Goal: Information Seeking & Learning: Learn about a topic

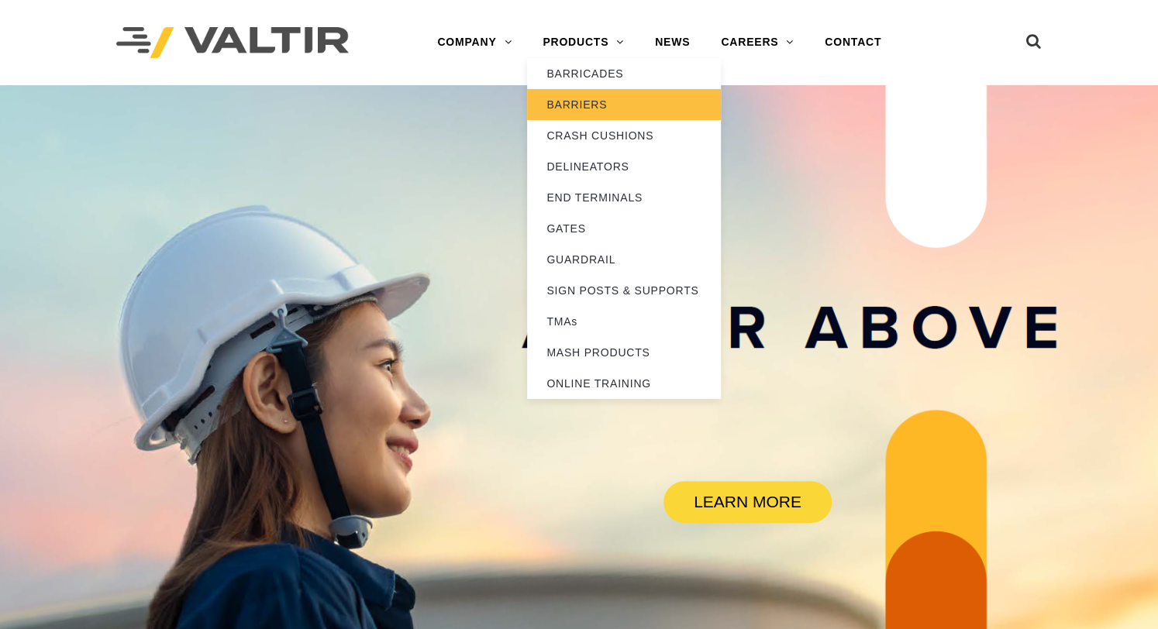
click at [565, 103] on link "BARRIERS" at bounding box center [624, 104] width 194 height 31
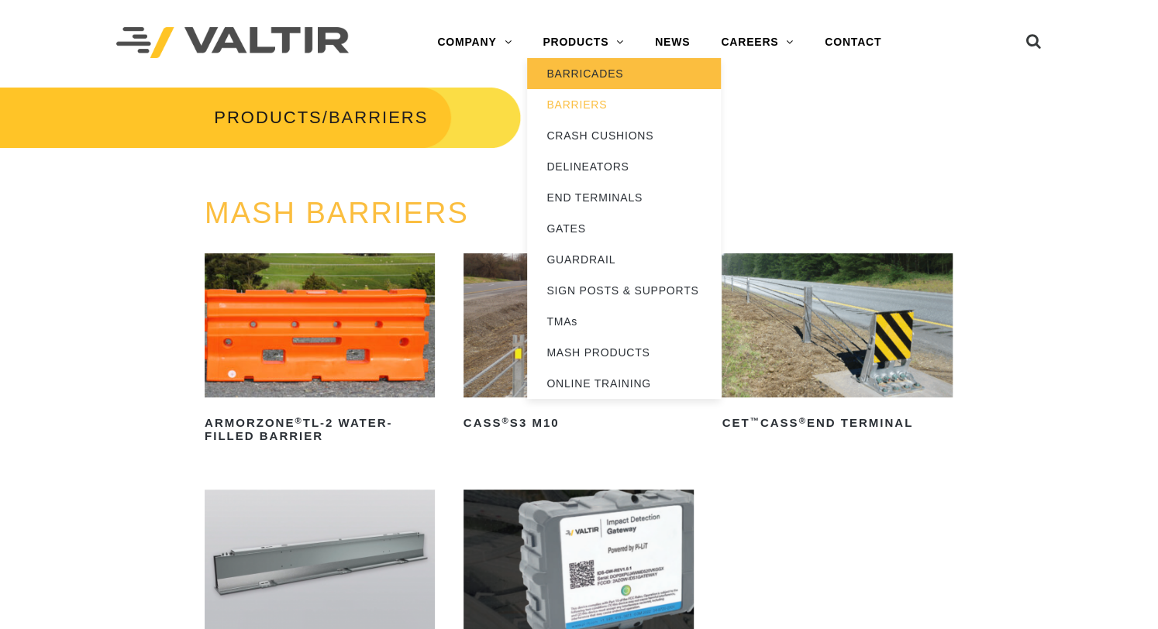
click at [565, 71] on link "BARRICADES" at bounding box center [624, 73] width 194 height 31
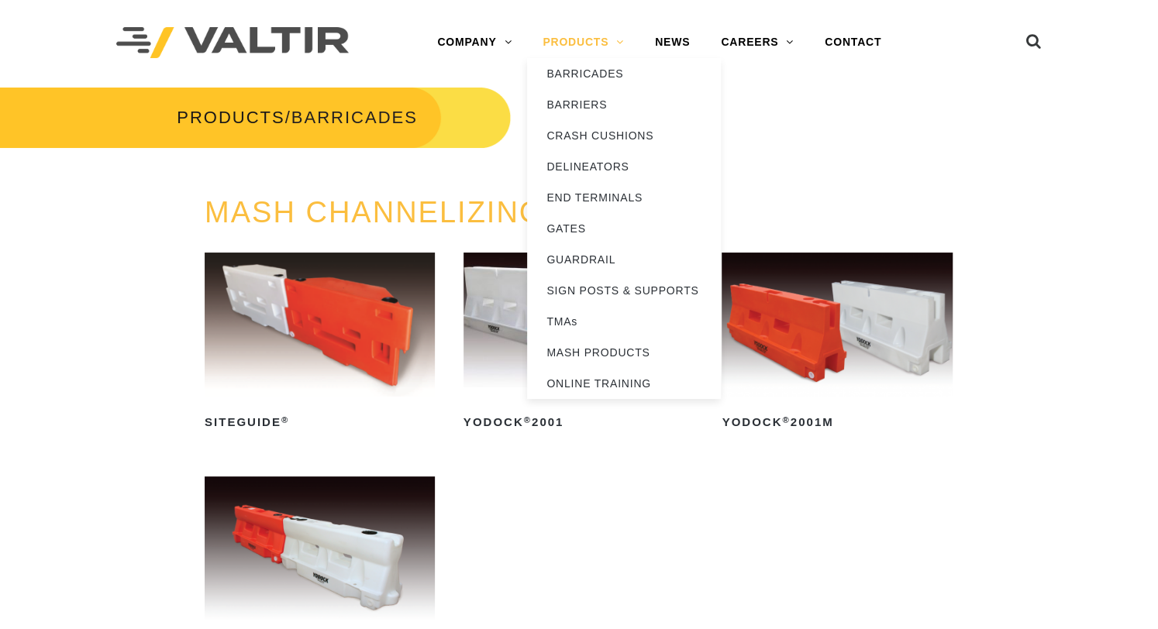
click at [567, 46] on link "PRODUCTS" at bounding box center [583, 42] width 112 height 31
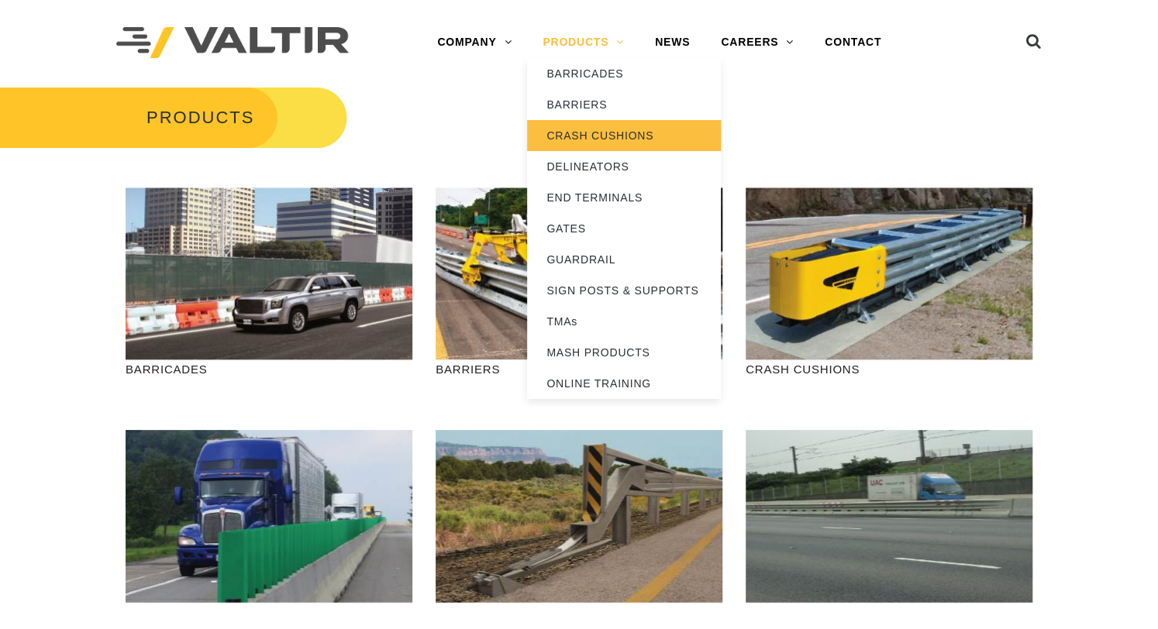
click at [569, 135] on link "CRASH CUSHIONS" at bounding box center [624, 135] width 194 height 31
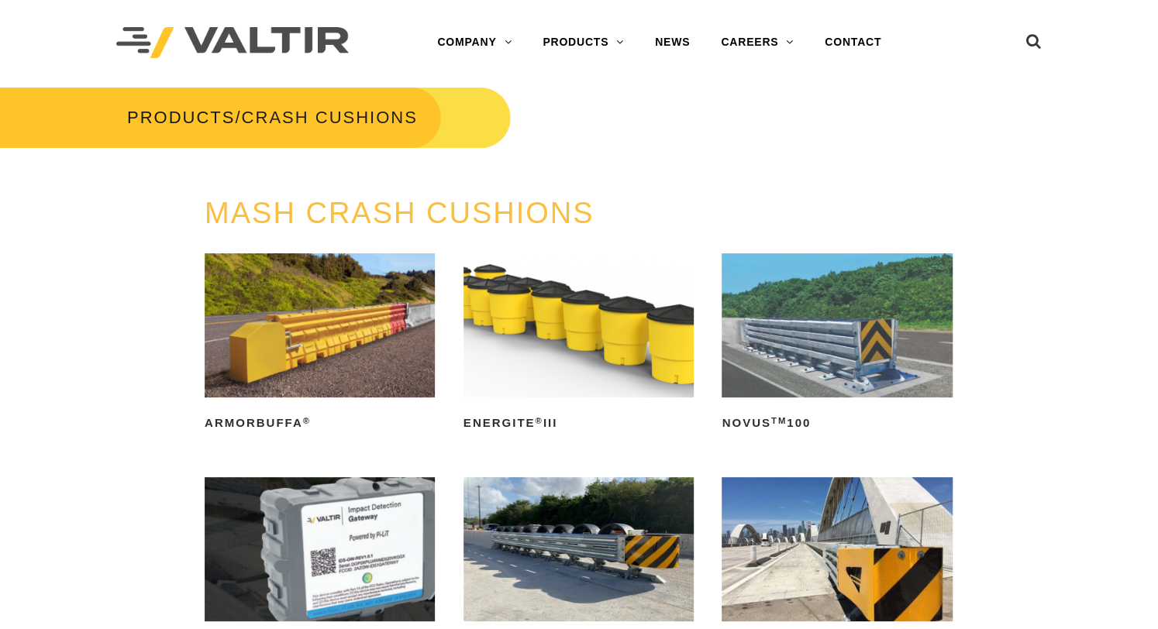
click at [271, 331] on img at bounding box center [320, 325] width 230 height 144
click at [312, 342] on img at bounding box center [320, 325] width 230 height 144
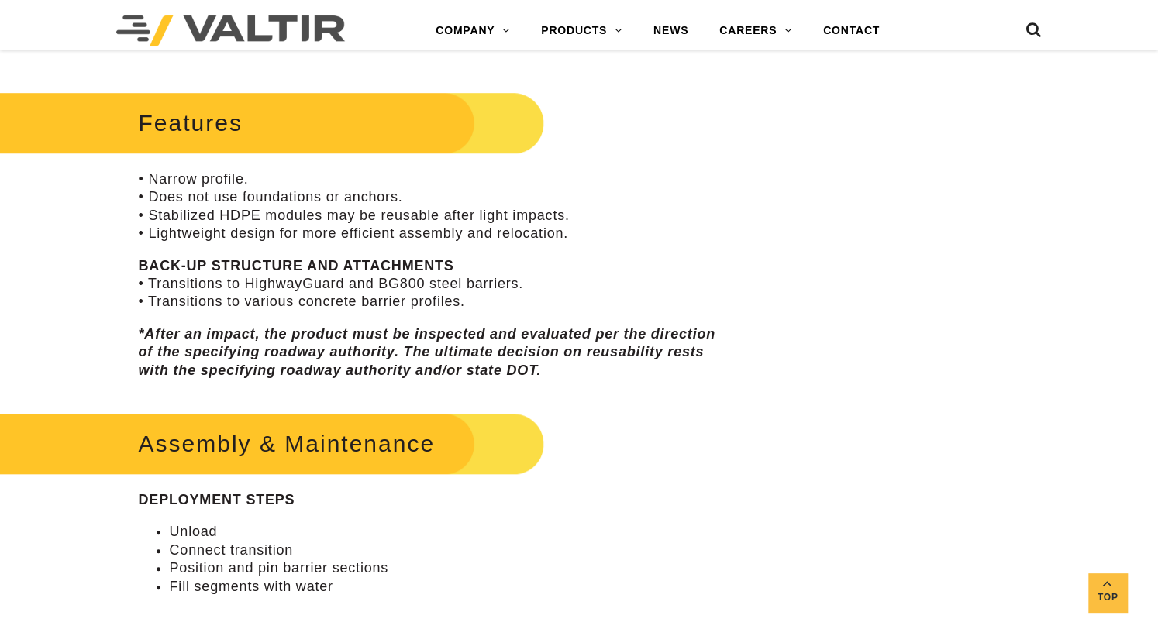
scroll to position [388, 0]
